Goal: Transaction & Acquisition: Purchase product/service

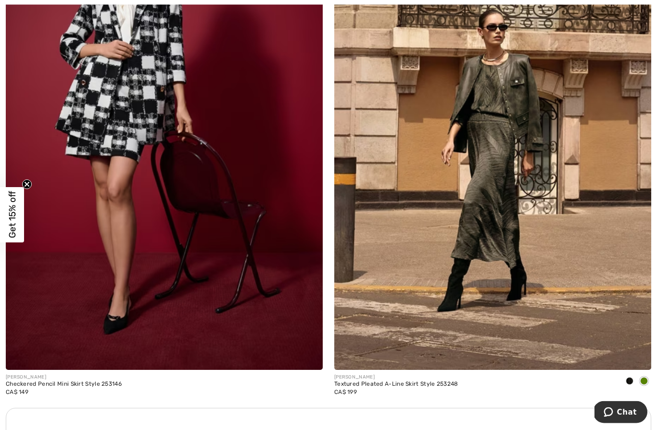
scroll to position [5979, 0]
click at [651, 371] on div "JOSEPH RIBKOFF Textured Pleated A-Line Skirt Style 253248 CA$ 199" at bounding box center [493, 151] width 329 height 513
click at [631, 379] on span at bounding box center [630, 381] width 8 height 8
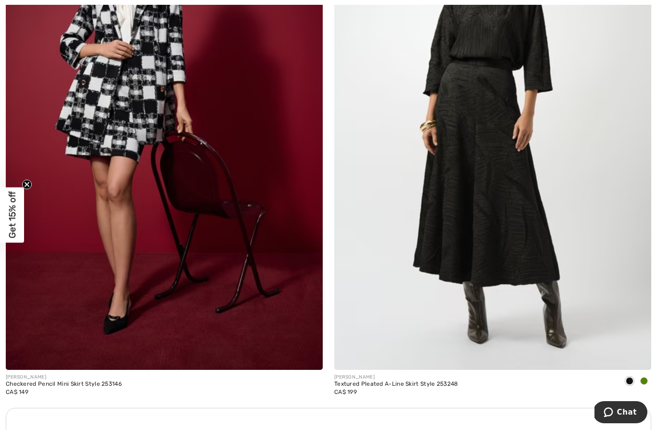
click at [633, 377] on span at bounding box center [630, 381] width 8 height 8
click at [643, 379] on span at bounding box center [644, 381] width 8 height 8
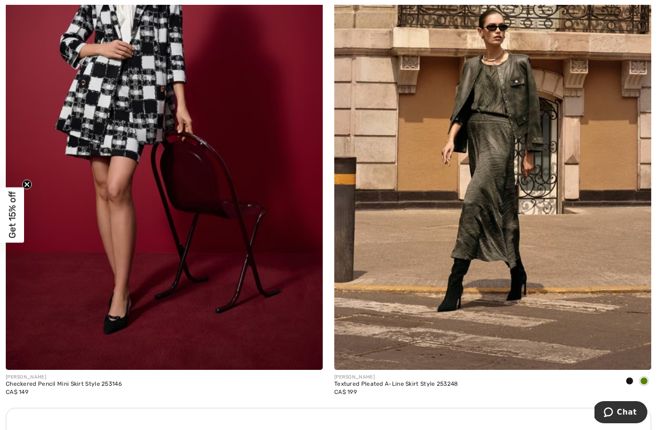
click at [651, 373] on div "JOSEPH RIBKOFF Textured Pleated A-Line Skirt Style 253248 CA$ 199" at bounding box center [493, 151] width 329 height 513
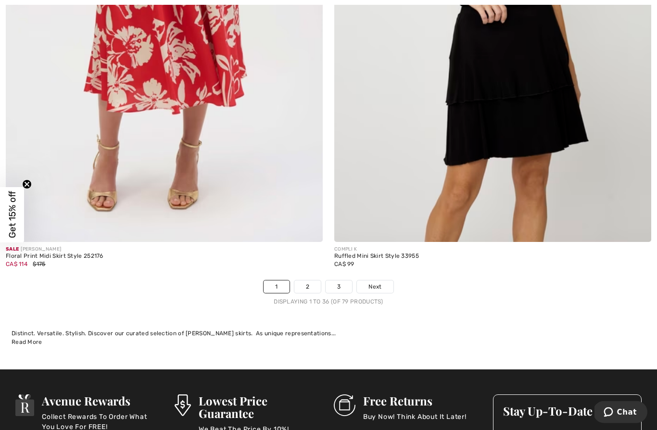
scroll to position [9313, 0]
click at [306, 282] on link "2" at bounding box center [307, 286] width 26 height 13
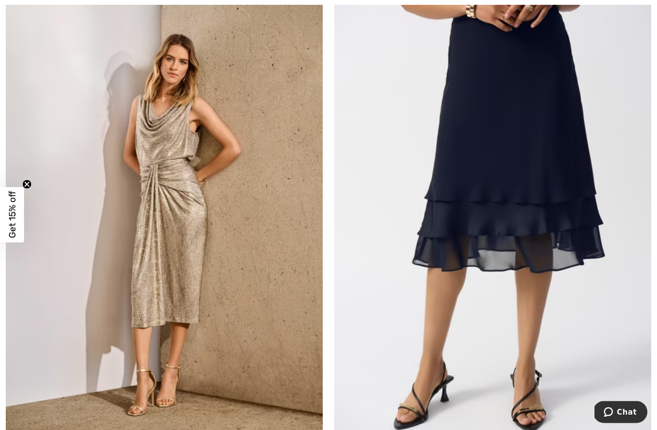
scroll to position [3842, 0]
click at [548, 178] on img at bounding box center [492, 216] width 317 height 476
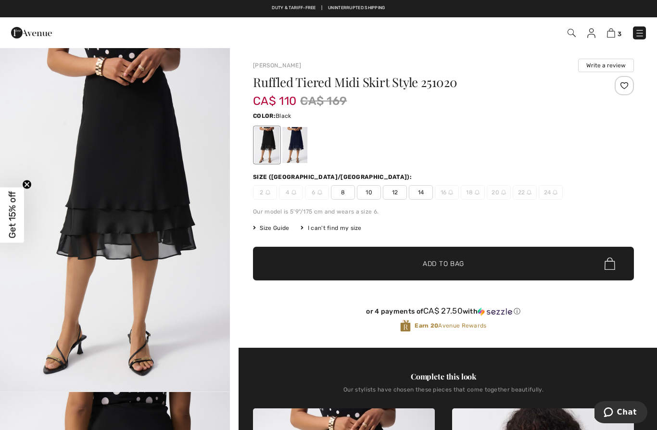
click at [296, 149] on div at bounding box center [294, 145] width 25 height 36
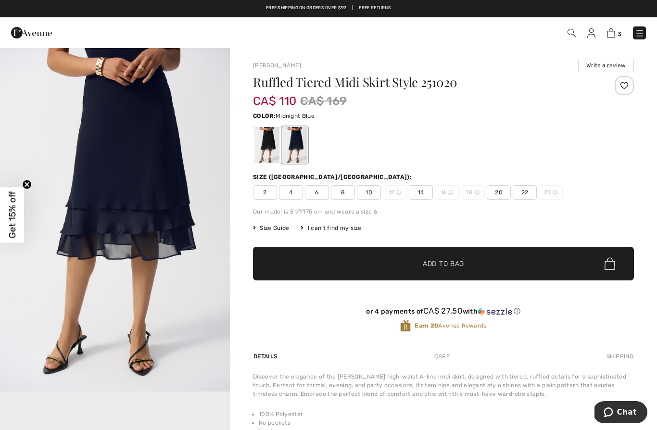
click at [173, 226] on img "1 / 1" at bounding box center [115, 219] width 230 height 344
click at [266, 154] on div at bounding box center [266, 145] width 25 height 36
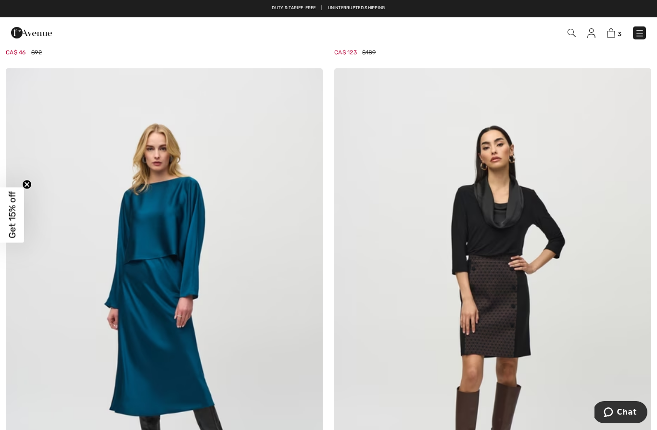
scroll to position [5290, 0]
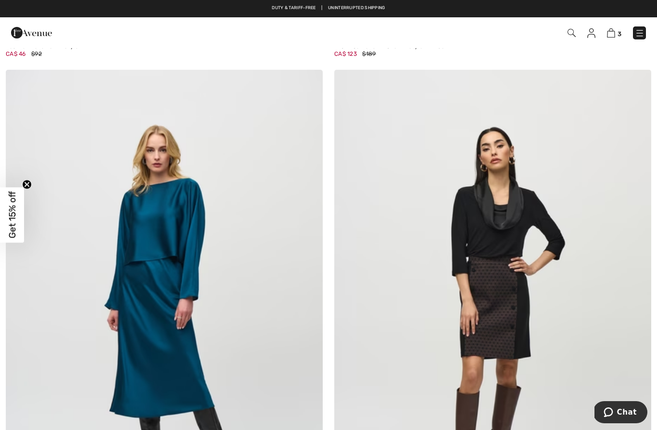
click at [170, 326] on img at bounding box center [164, 308] width 317 height 476
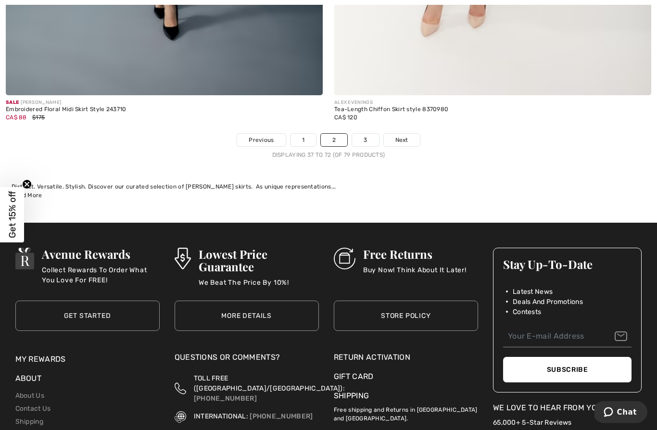
scroll to position [9475, 0]
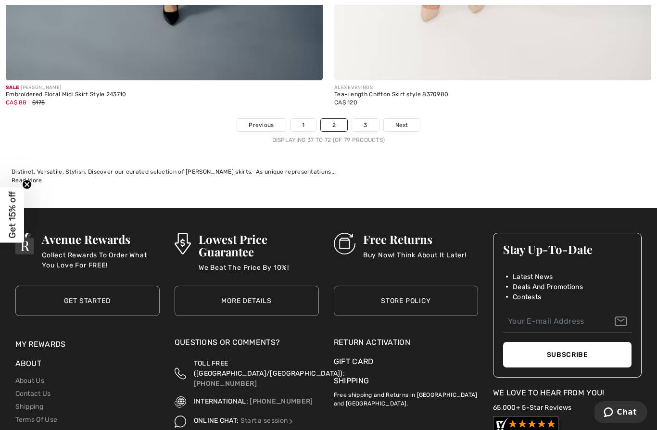
click at [403, 121] on span "Next" at bounding box center [401, 125] width 13 height 9
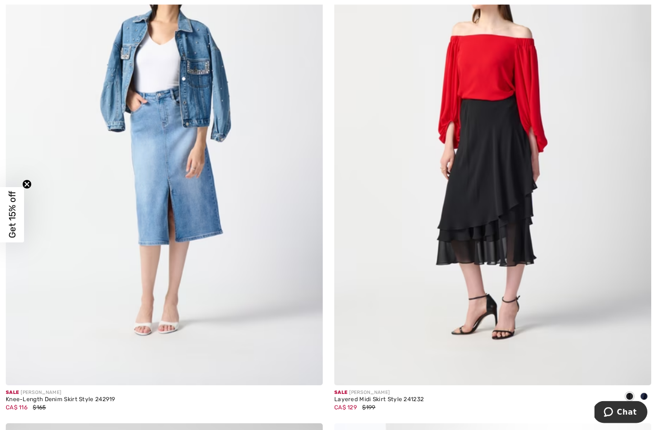
scroll to position [728, 0]
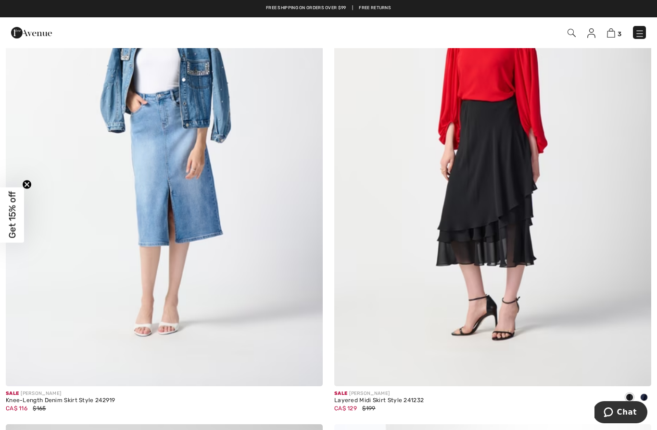
click at [176, 301] on img at bounding box center [164, 149] width 317 height 476
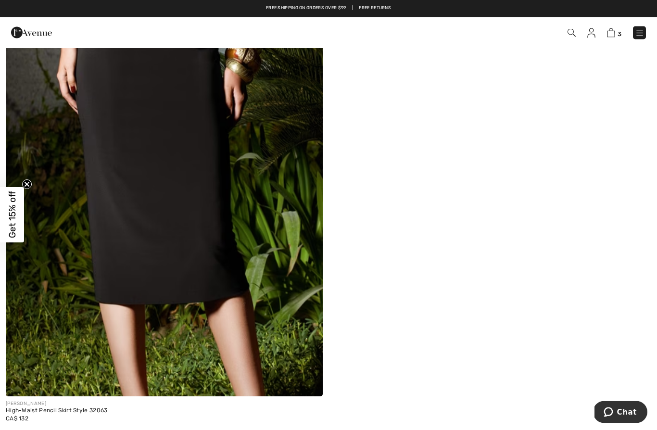
scroll to position [1744, 0]
click at [222, 269] on img at bounding box center [164, 159] width 317 height 476
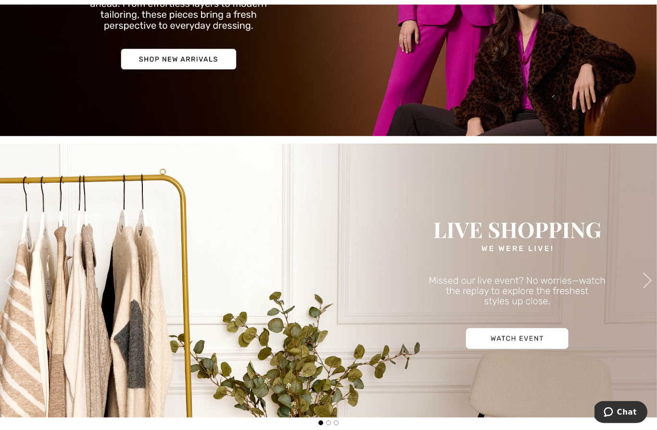
scroll to position [239, 0]
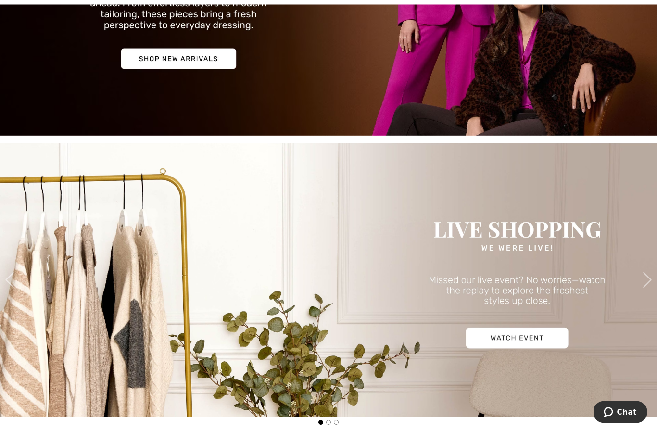
click at [516, 329] on img at bounding box center [328, 280] width 657 height 274
